Goal: Transaction & Acquisition: Book appointment/travel/reservation

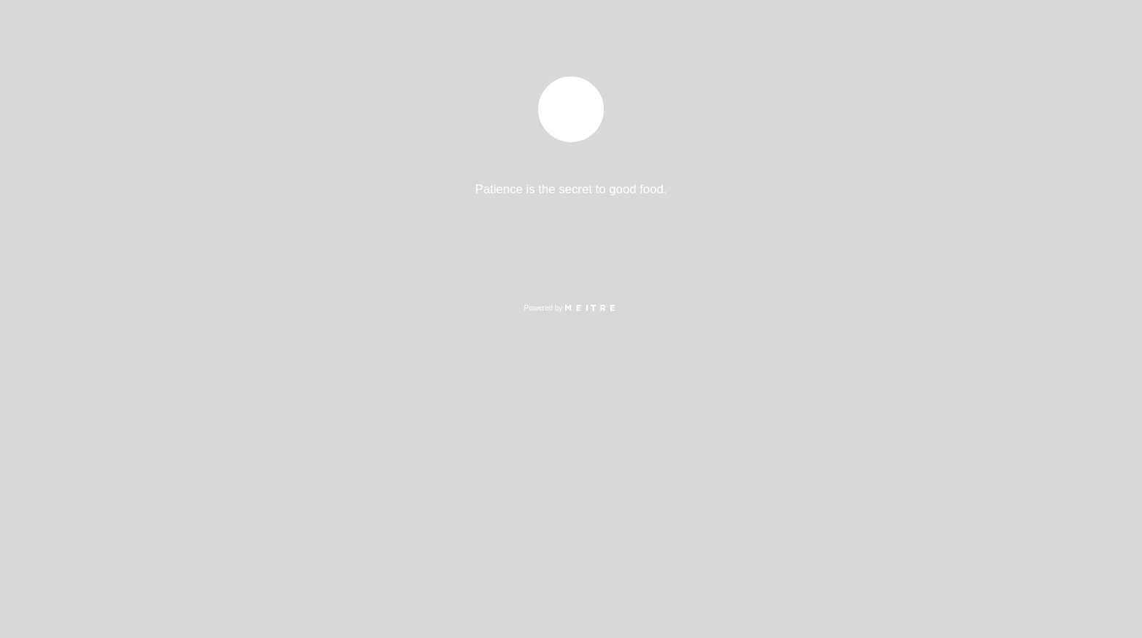
select select "es"
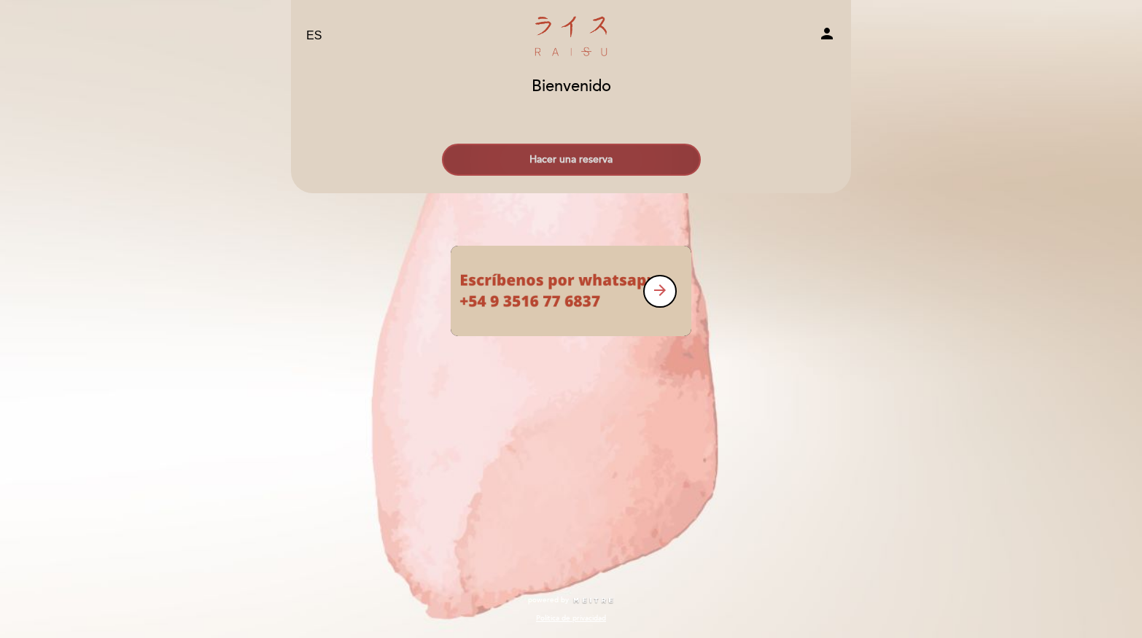
click at [564, 155] on button "Hacer una reserva" at bounding box center [571, 160] width 259 height 32
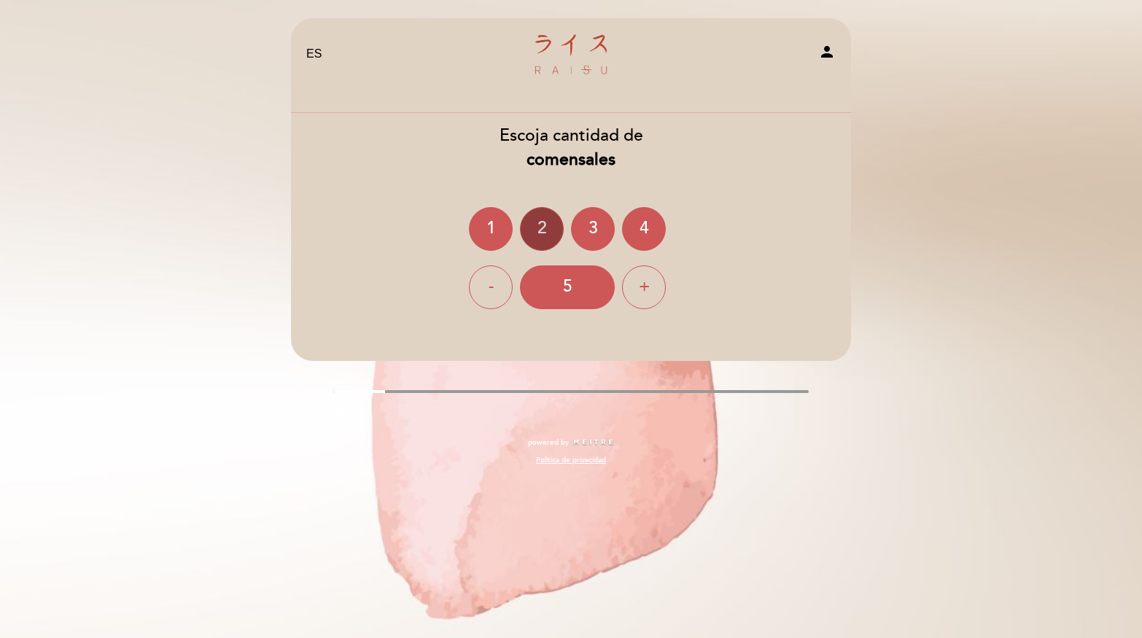
click at [530, 227] on div "2" at bounding box center [542, 229] width 44 height 44
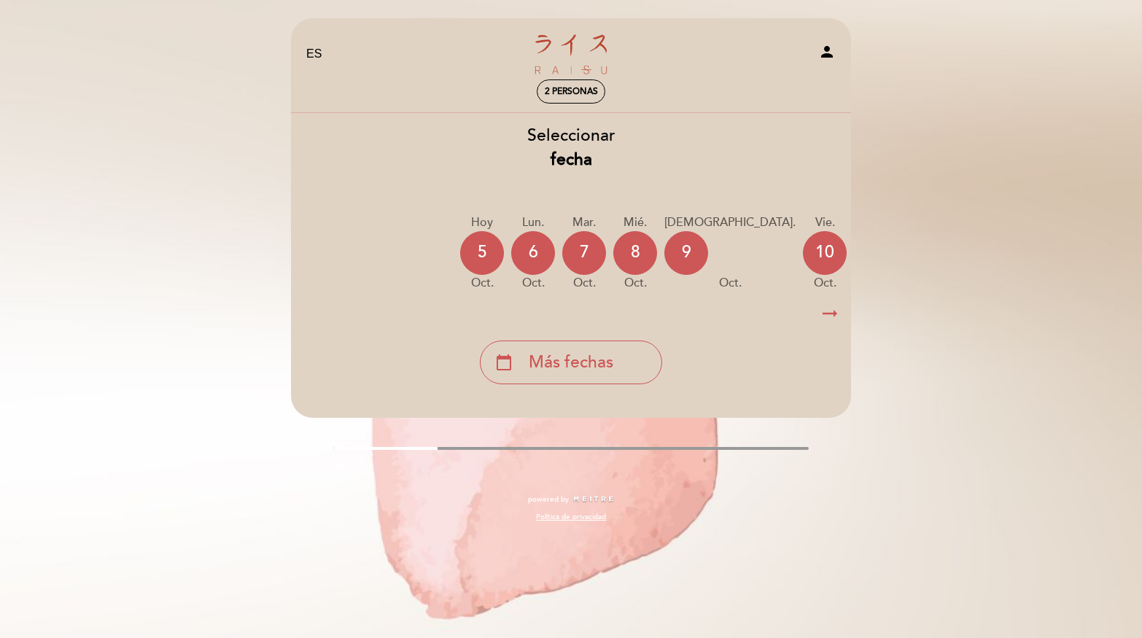
click at [832, 315] on icon "arrow_right_alt" at bounding box center [830, 313] width 22 height 31
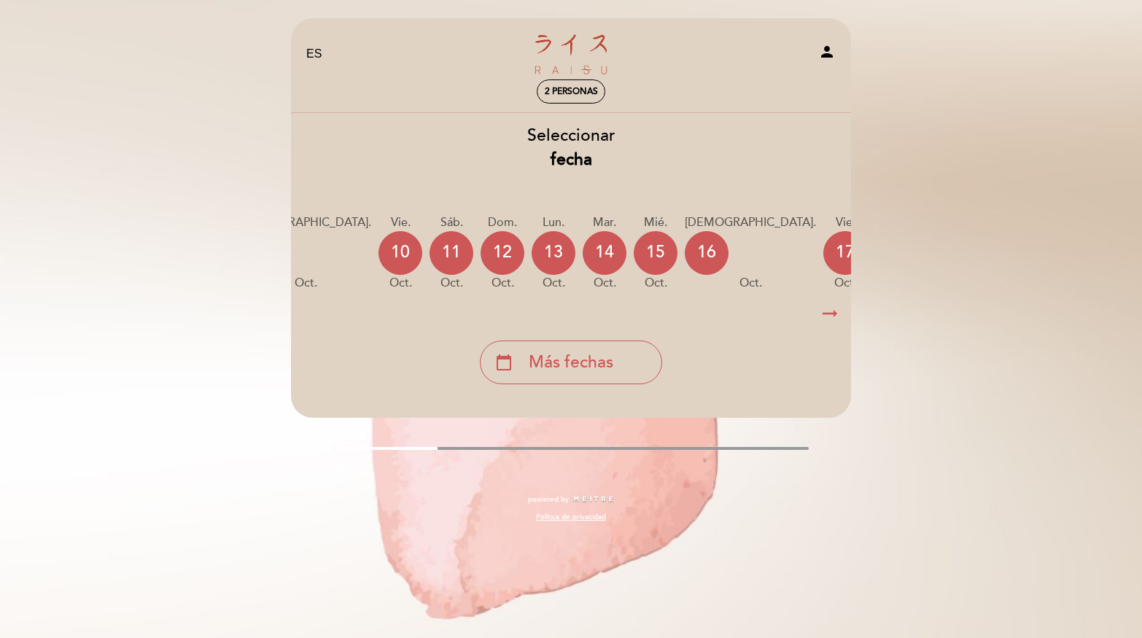
click at [832, 315] on icon "arrow_right_alt" at bounding box center [830, 313] width 22 height 31
click at [989, 261] on icon "calendar_today" at bounding box center [997, 252] width 17 height 25
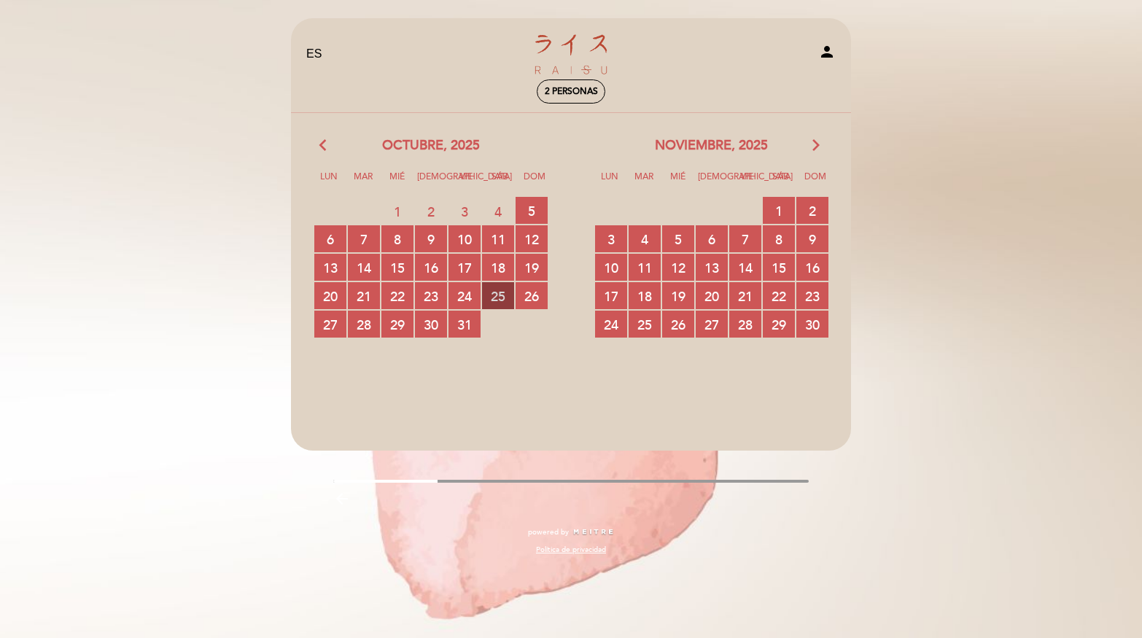
click at [503, 297] on span "25 RESERVAS DISPONIBLES" at bounding box center [498, 295] width 32 height 27
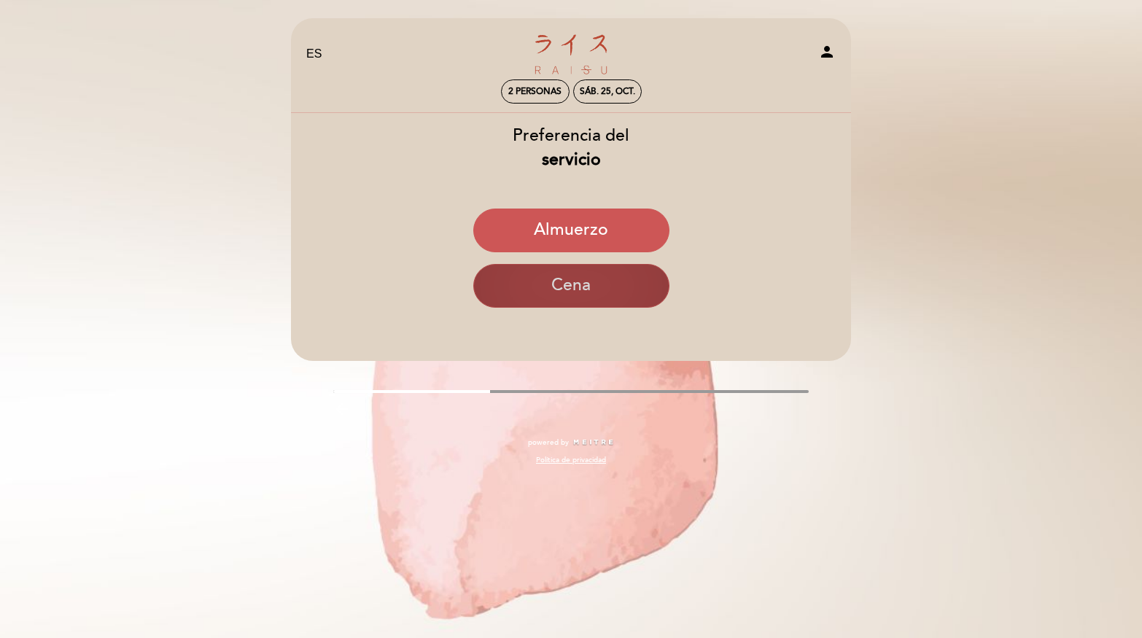
click at [571, 269] on button "Cena" at bounding box center [571, 286] width 196 height 44
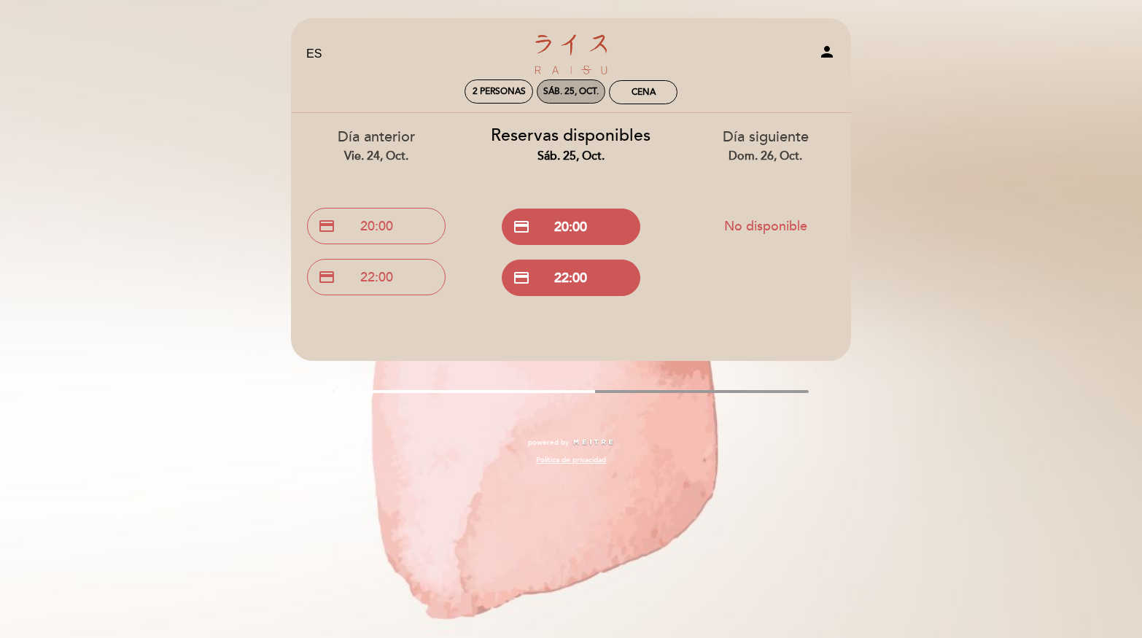
click at [585, 98] on div "sáb. 25, oct." at bounding box center [571, 91] width 69 height 24
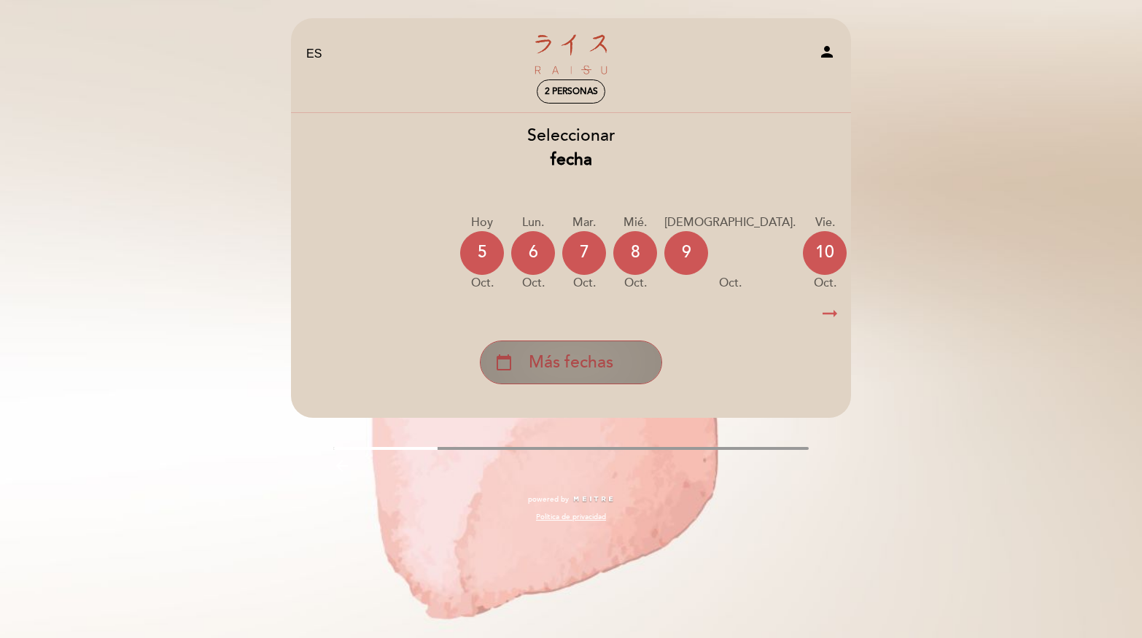
click at [615, 367] on div "calendar_today Más fechas" at bounding box center [571, 363] width 182 height 44
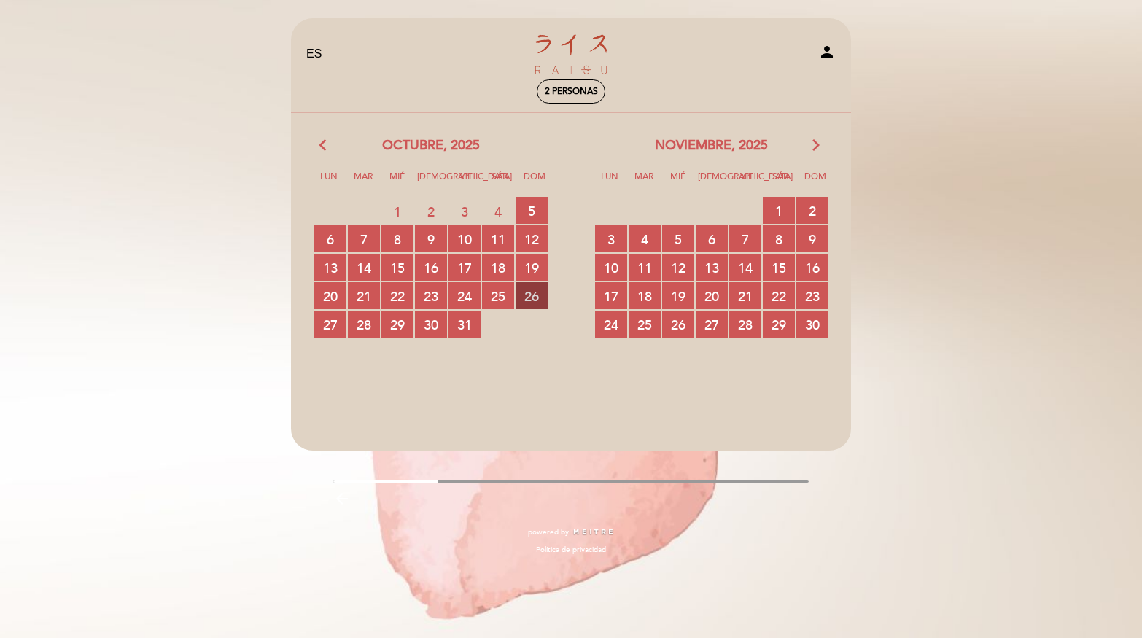
click at [535, 293] on span "26 RESERVAS DISPONIBLES" at bounding box center [532, 295] width 32 height 27
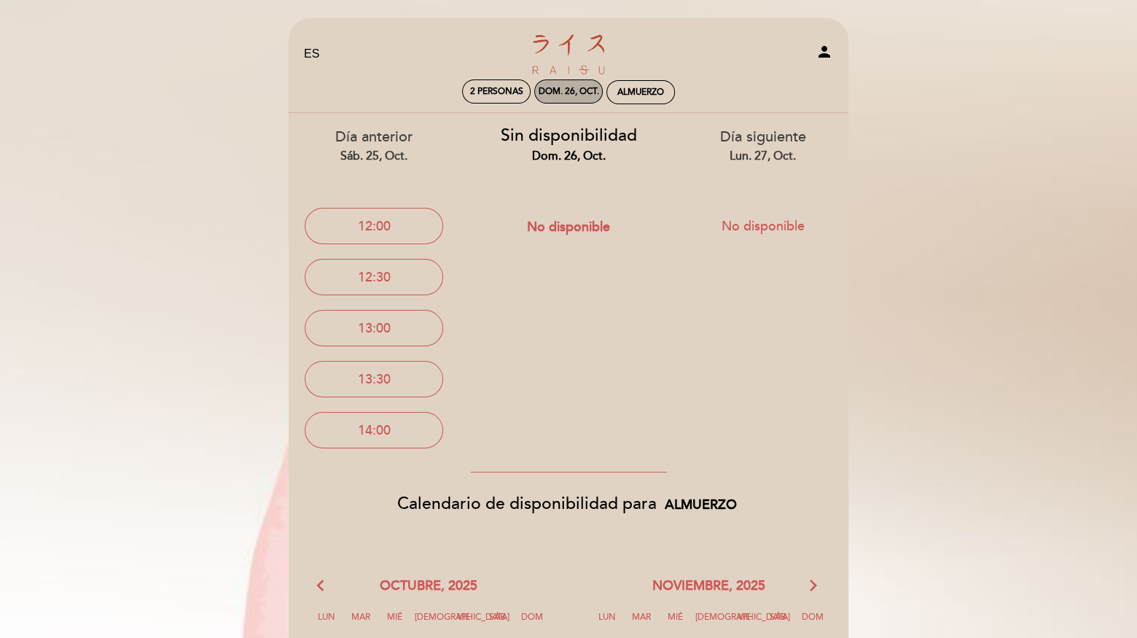
click at [583, 93] on div "dom. 26, oct." at bounding box center [569, 91] width 61 height 11
select select "? undefined:undefined ?"
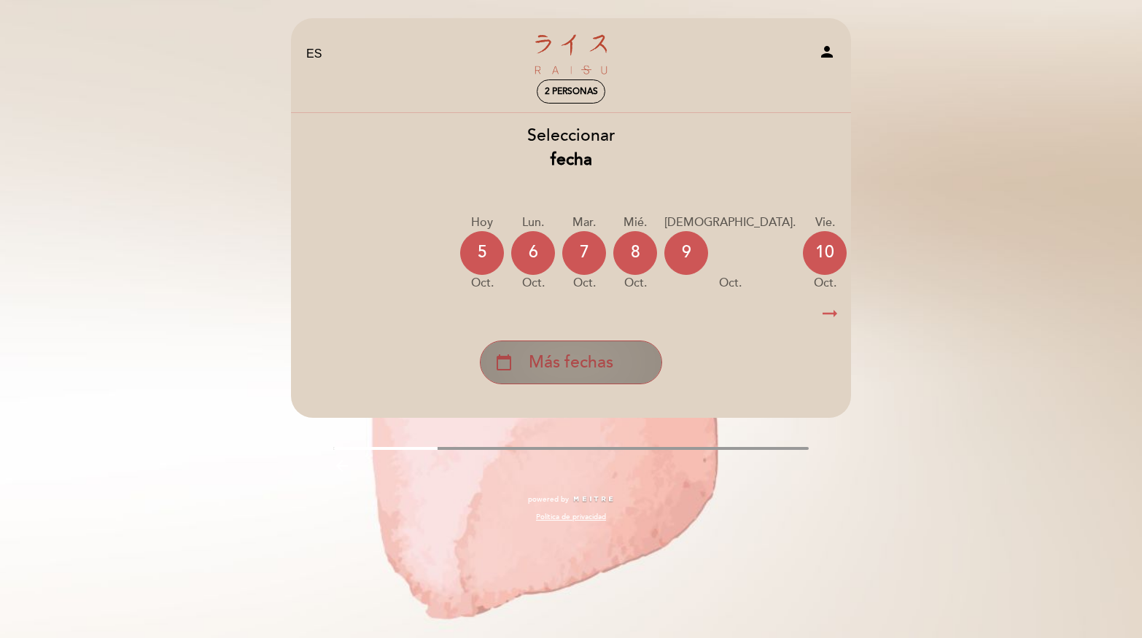
click at [578, 361] on span "Más fechas" at bounding box center [571, 363] width 85 height 24
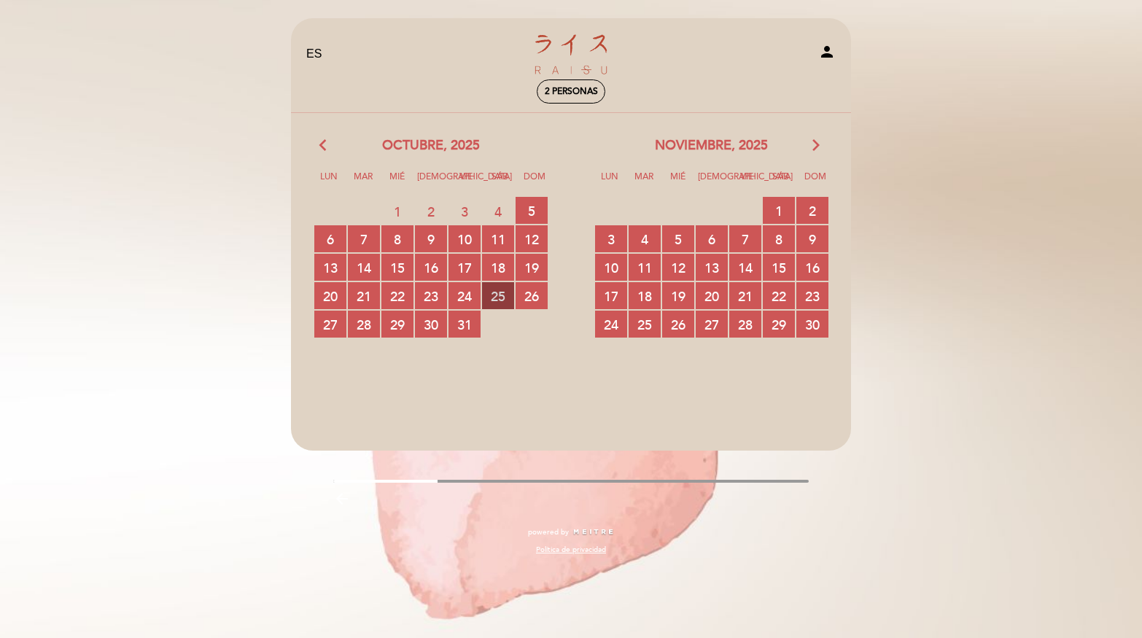
click at [499, 293] on span "25 RESERVAS DISPONIBLES" at bounding box center [498, 295] width 32 height 27
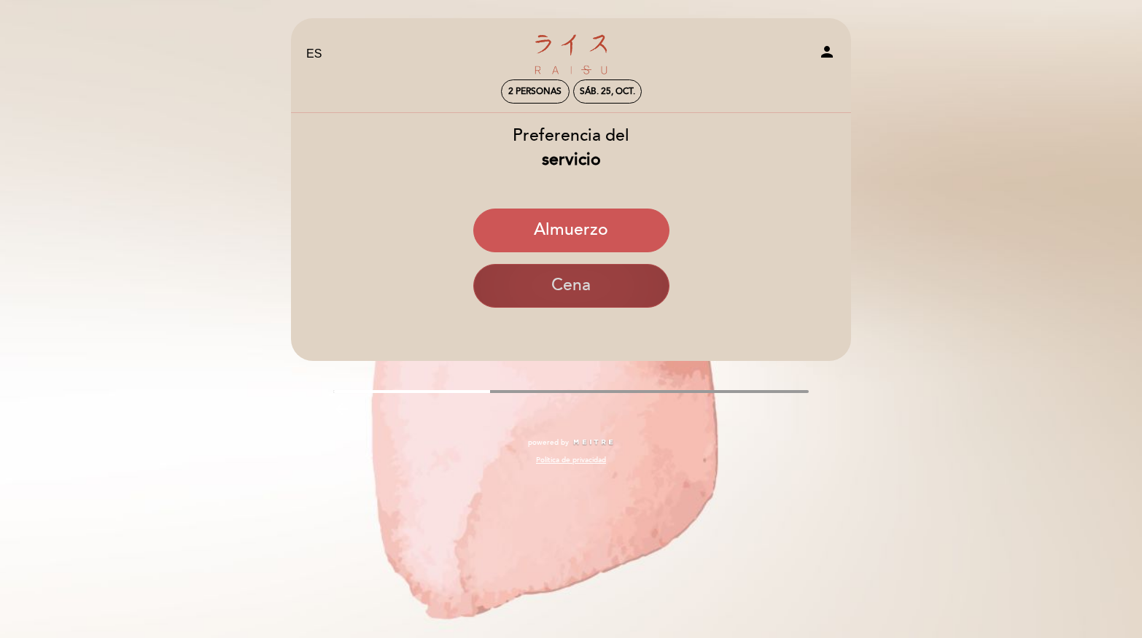
click at [574, 297] on button "Cena" at bounding box center [571, 286] width 196 height 44
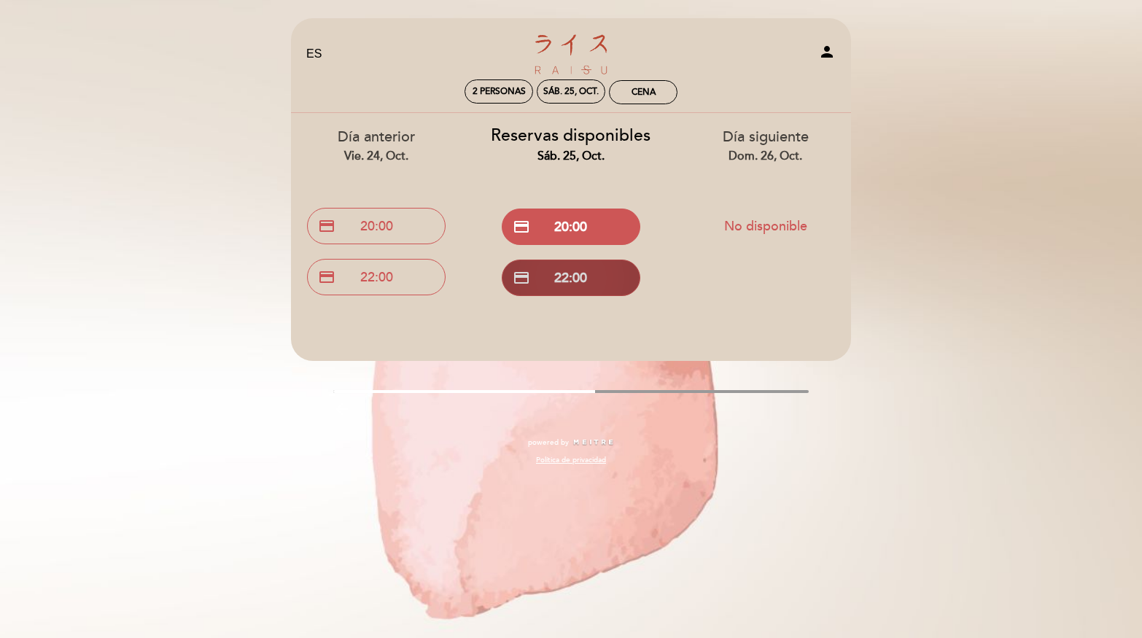
click at [564, 281] on button "credit_card 22:00" at bounding box center [571, 278] width 139 height 36
